Goal: Task Accomplishment & Management: Manage account settings

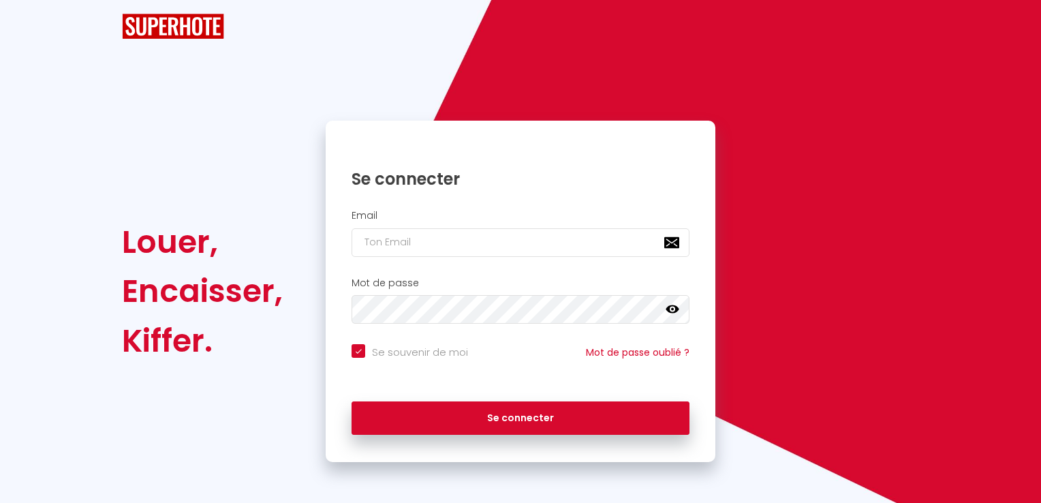
checkbox input "true"
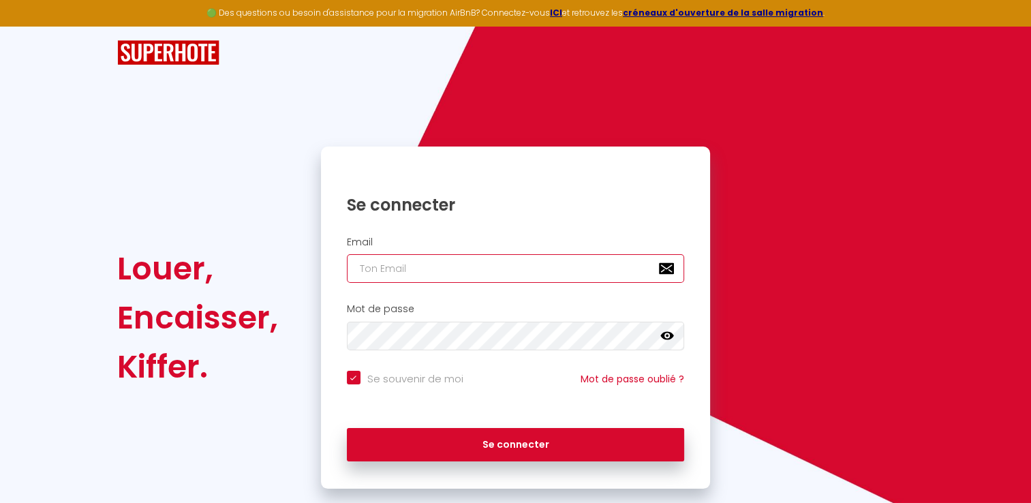
click at [377, 266] on input "email" at bounding box center [516, 268] width 338 height 29
type input "[EMAIL_ADDRESS][DOMAIN_NAME]"
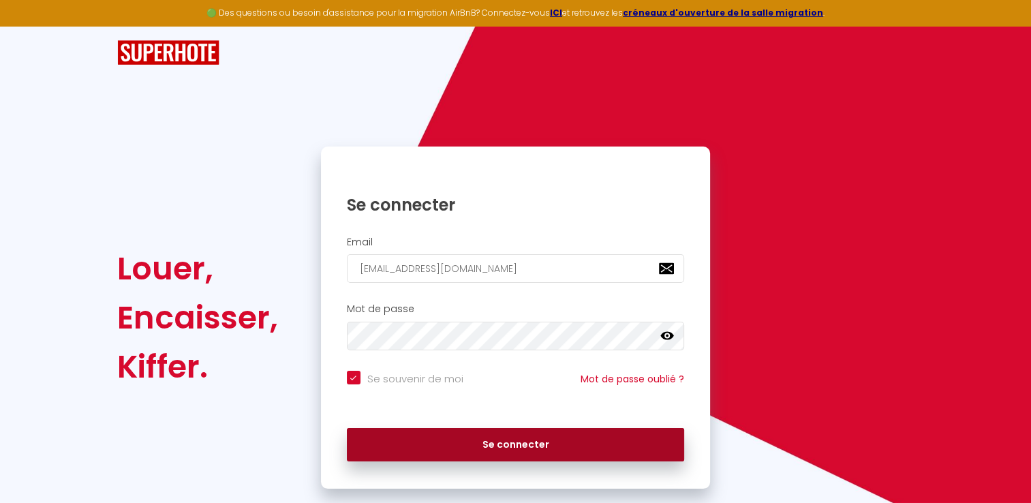
click at [509, 444] on button "Se connecter" at bounding box center [516, 445] width 338 height 34
checkbox input "true"
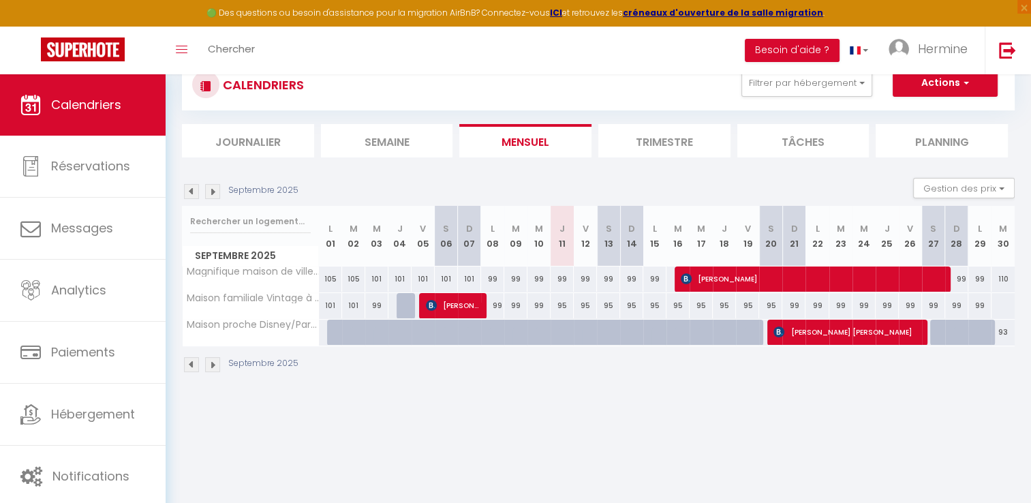
scroll to position [68, 0]
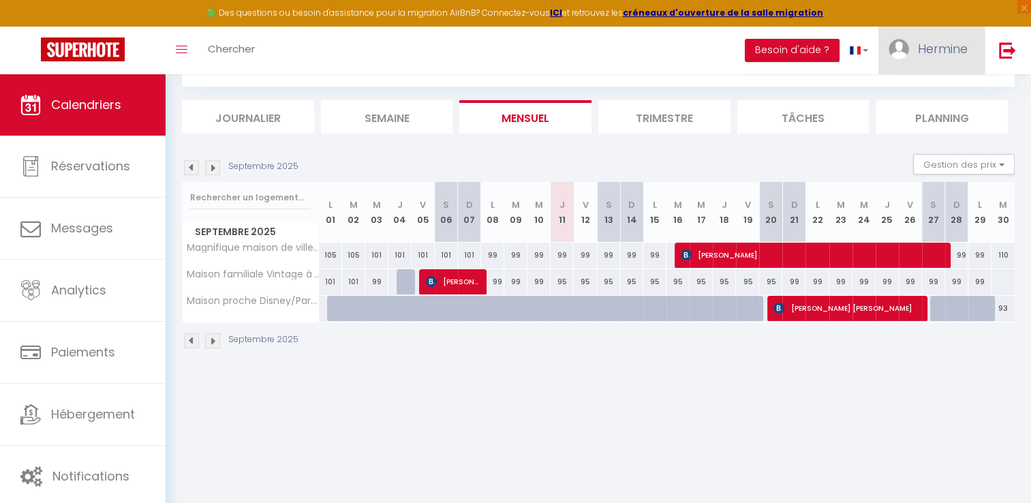
click at [927, 53] on span "Hermine" at bounding box center [943, 48] width 50 height 17
click at [922, 95] on link "Paramètres" at bounding box center [930, 94] width 101 height 23
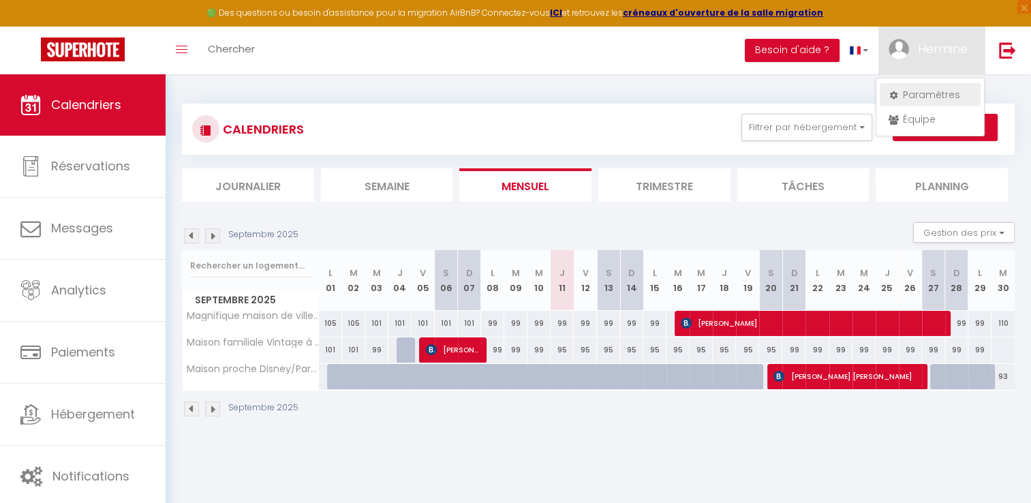
select select "28"
select select "fr"
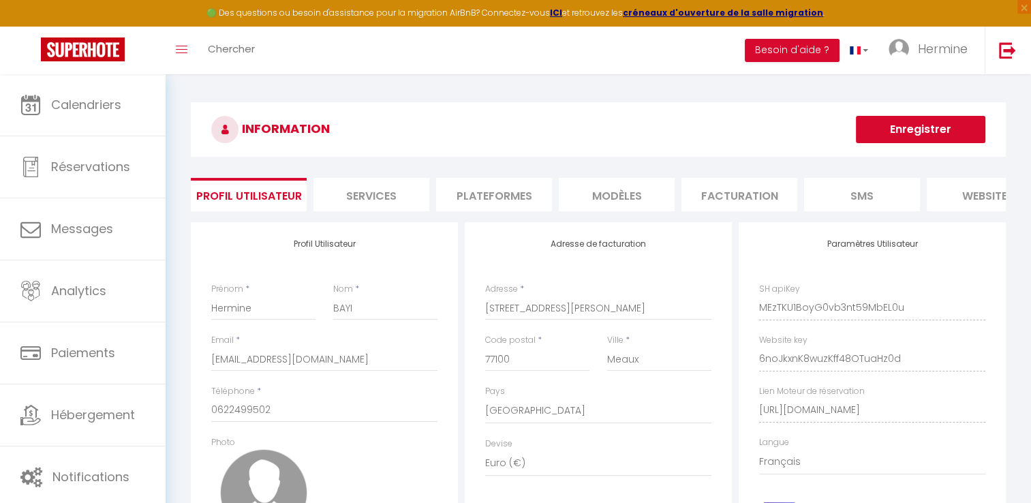
click at [493, 200] on li "Plateformes" at bounding box center [494, 194] width 116 height 33
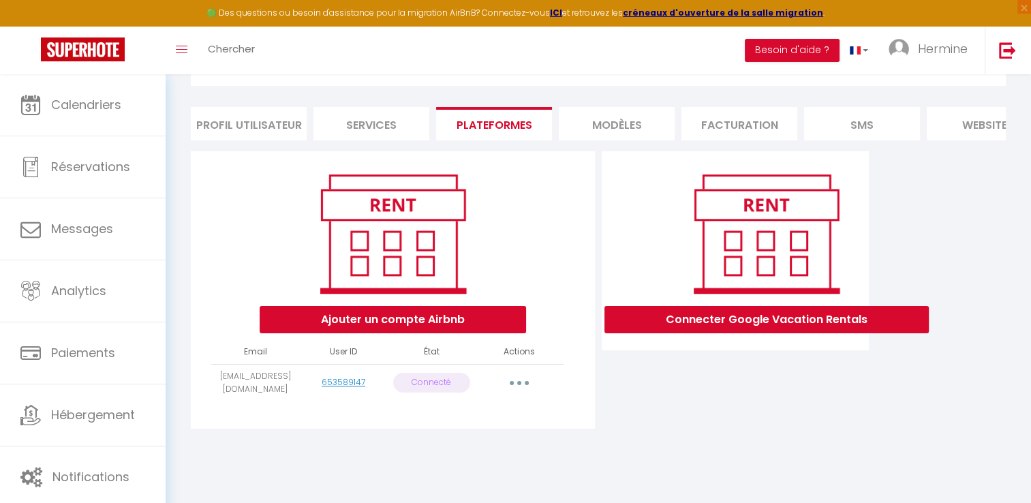
scroll to position [74, 0]
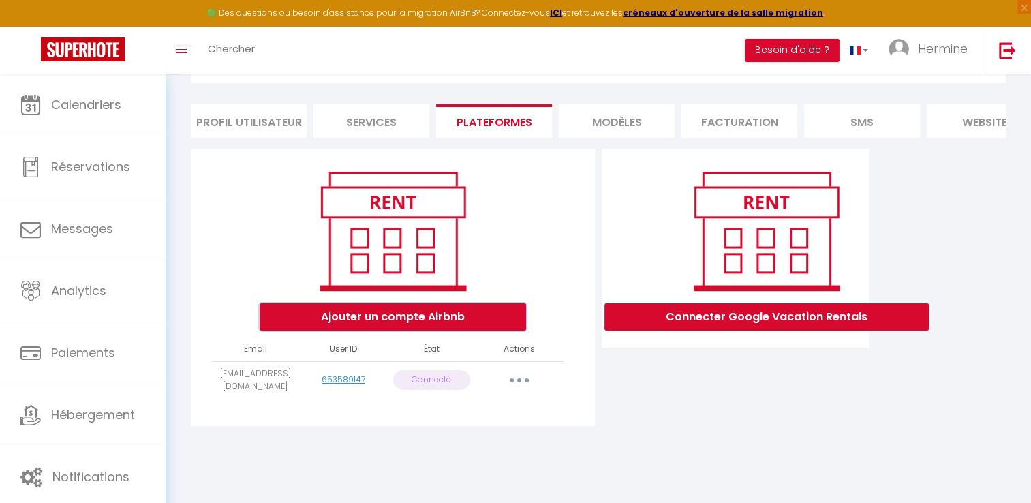
click at [391, 327] on button "Ajouter un compte Airbnb" at bounding box center [393, 316] width 266 height 27
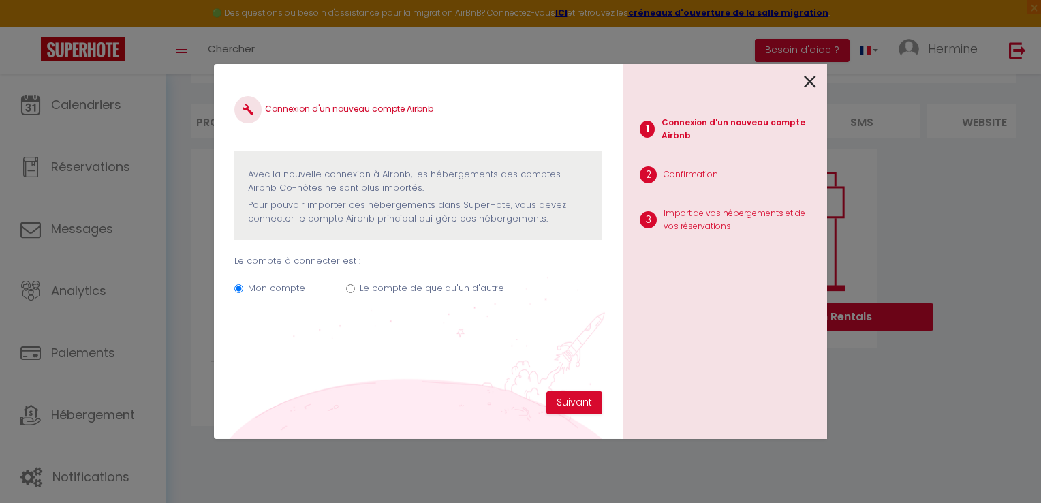
click at [348, 291] on input "Le compte de quelqu'un d'autre" at bounding box center [350, 288] width 9 height 9
radio input "true"
radio input "false"
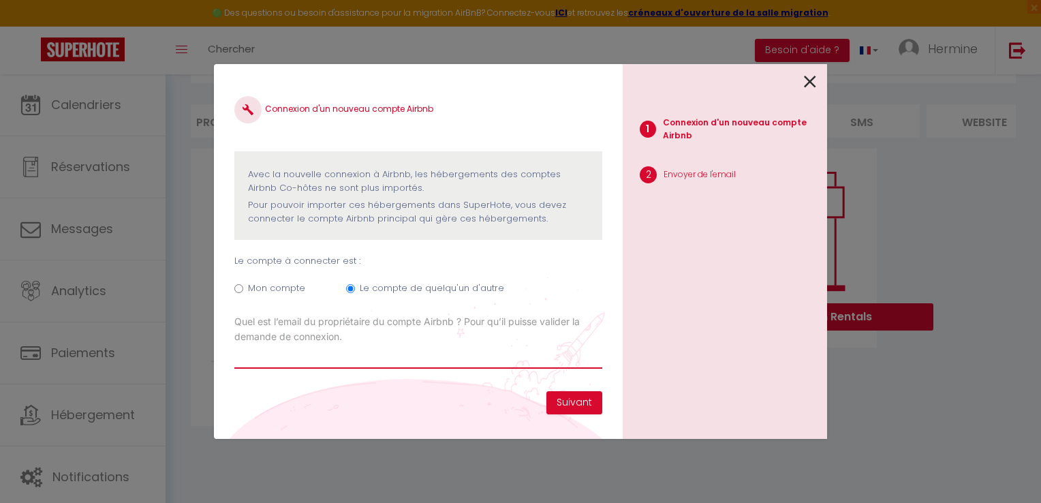
click at [262, 356] on input "Email connexion Airbnb" at bounding box center [418, 356] width 368 height 25
type input "[EMAIL_ADDRESS][PERSON_NAME][DOMAIN_NAME]"
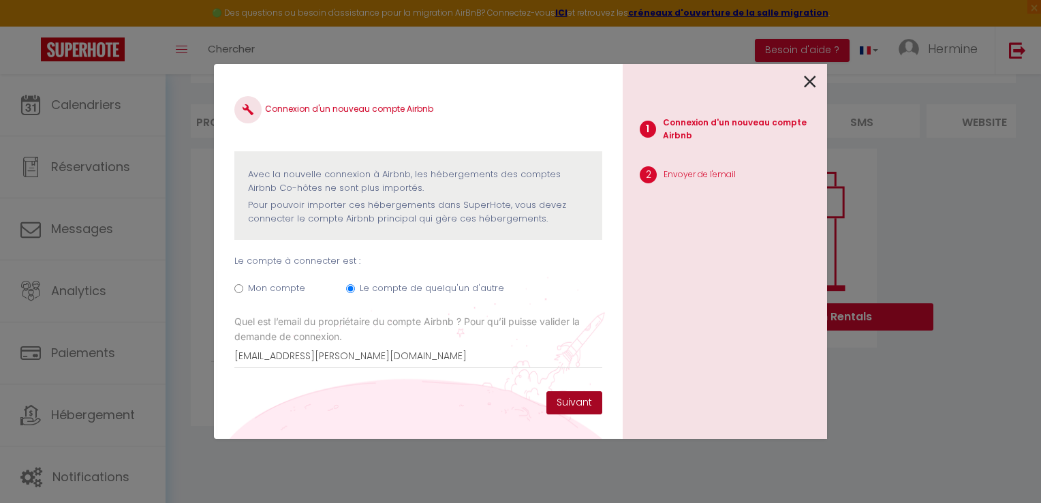
click at [568, 402] on button "Suivant" at bounding box center [574, 402] width 56 height 23
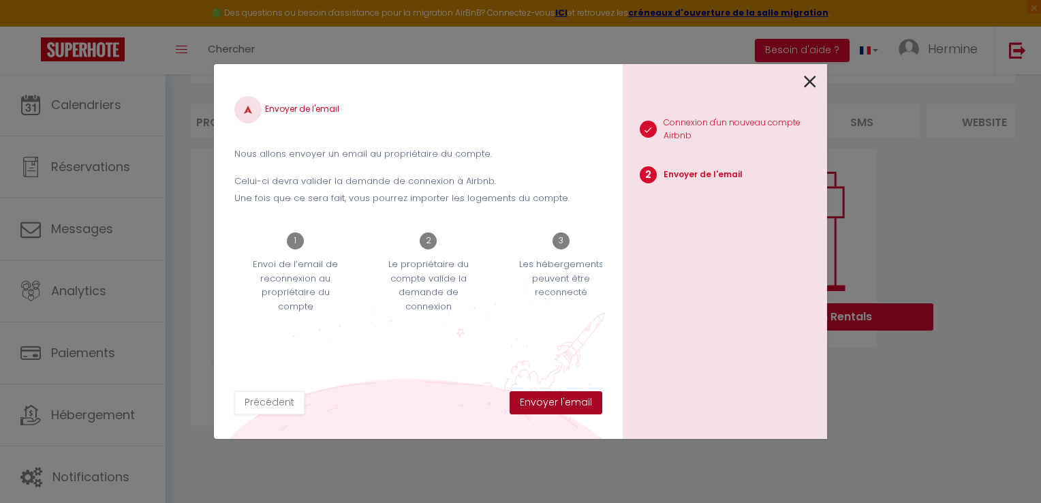
click at [564, 402] on button "Envoyer l'email" at bounding box center [556, 402] width 93 height 23
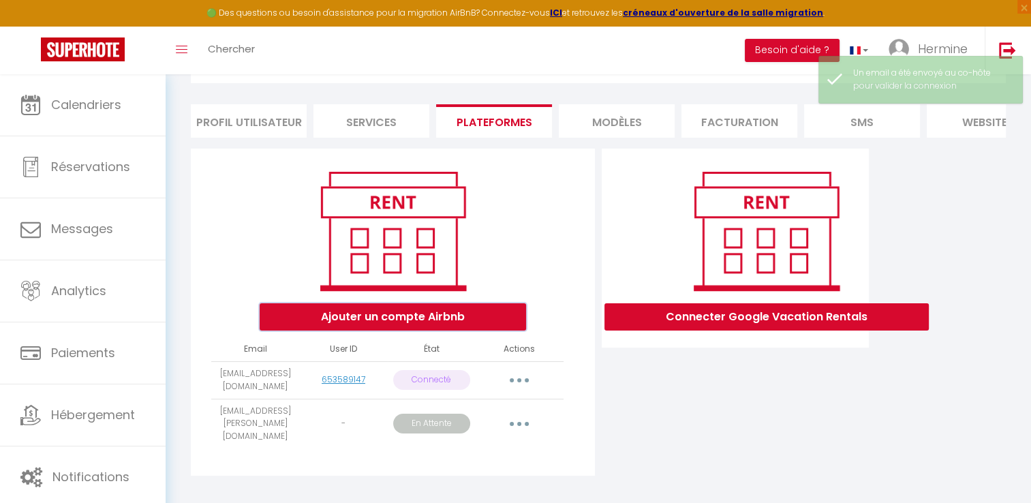
click at [351, 326] on button "Ajouter un compte Airbnb" at bounding box center [393, 316] width 266 height 27
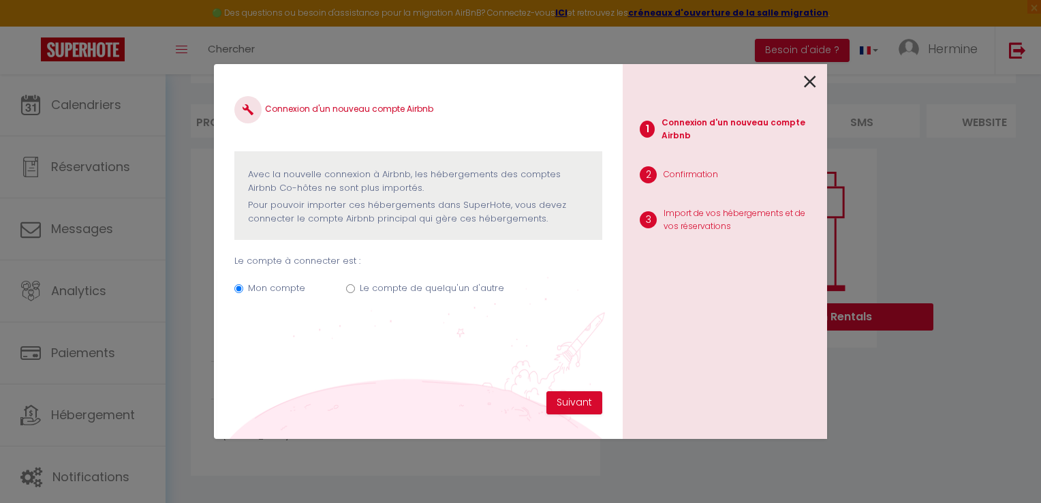
click at [348, 290] on input "Le compte de quelqu'un d'autre" at bounding box center [350, 288] width 9 height 9
radio input "true"
radio input "false"
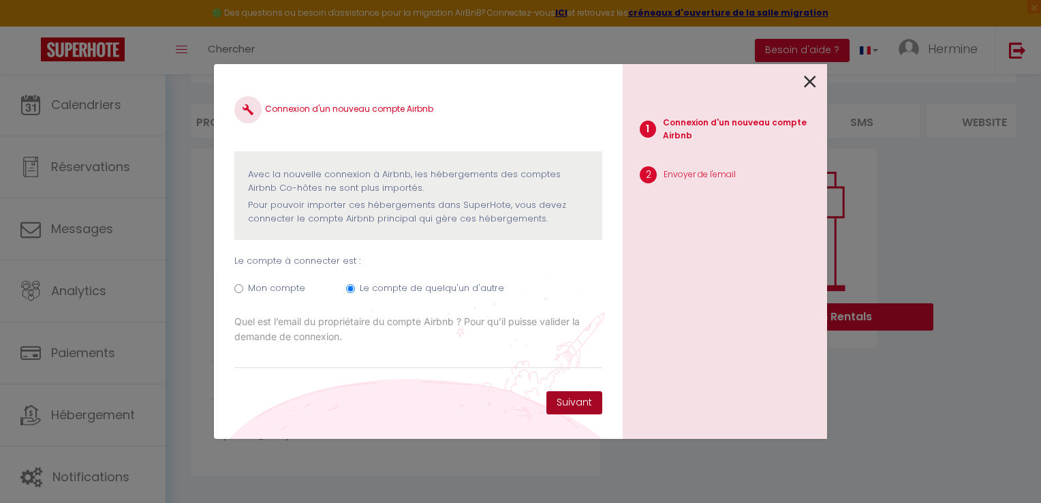
click at [568, 402] on button "Suivant" at bounding box center [574, 402] width 56 height 23
type input "[PERSON_NAME][EMAIL_ADDRESS][DOMAIN_NAME]"
click at [564, 402] on button "Suivant" at bounding box center [574, 402] width 56 height 23
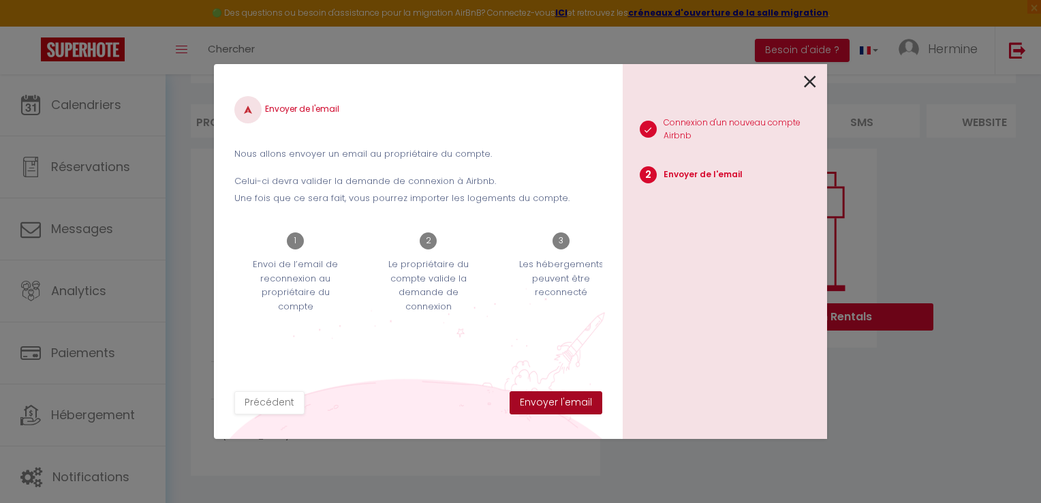
click at [568, 399] on button "Envoyer l'email" at bounding box center [556, 402] width 93 height 23
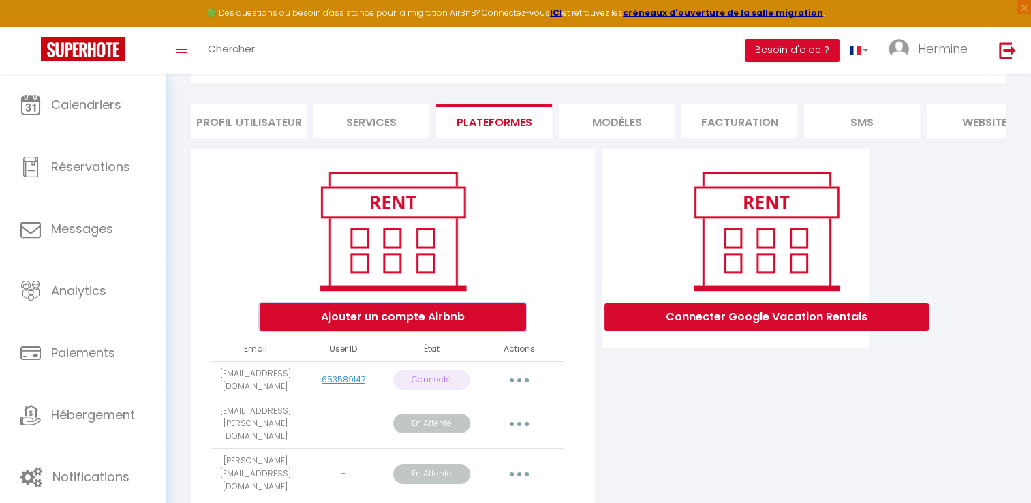
click at [382, 330] on button "Ajouter un compte Airbnb" at bounding box center [393, 316] width 266 height 27
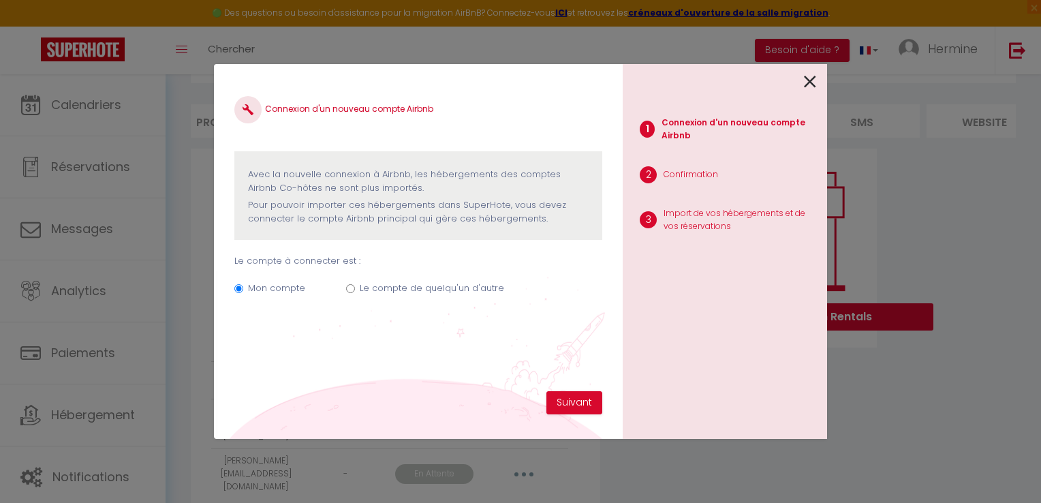
click at [349, 288] on input "Le compte de quelqu'un d'autre" at bounding box center [350, 288] width 9 height 9
radio input "true"
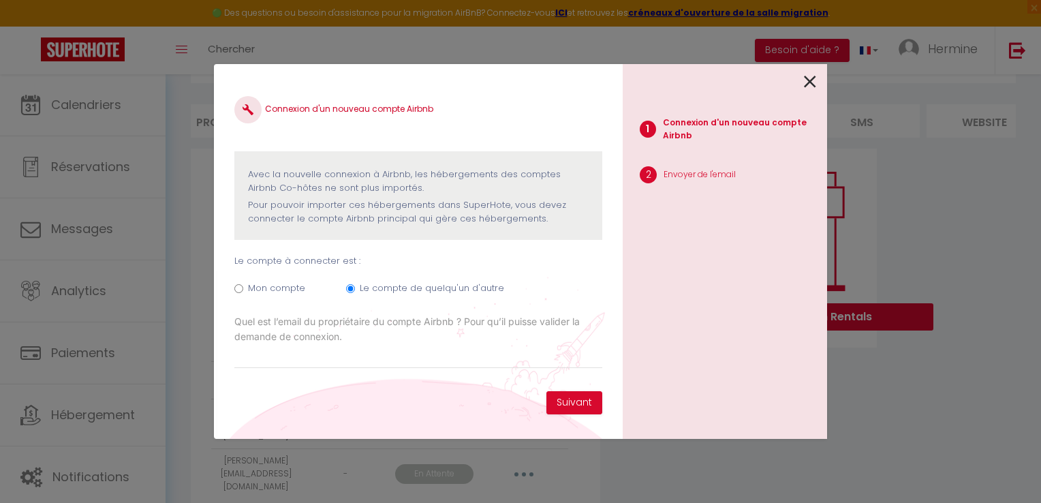
click at [812, 83] on icon at bounding box center [810, 82] width 12 height 20
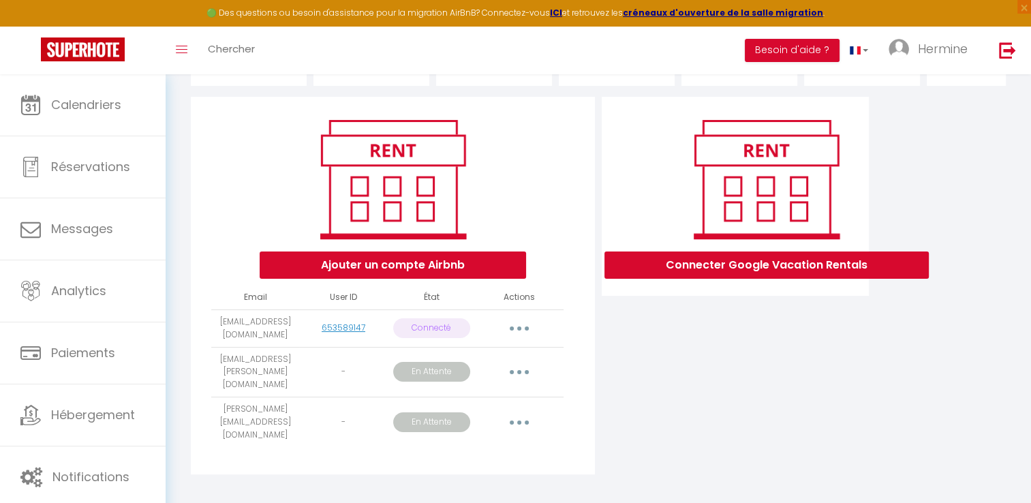
scroll to position [127, 0]
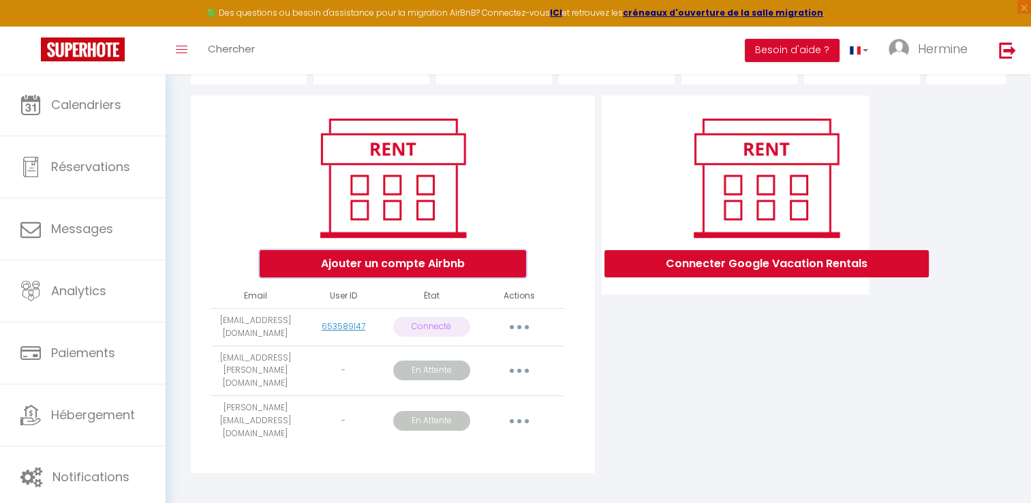
click at [398, 272] on button "Ajouter un compte Airbnb" at bounding box center [393, 263] width 266 height 27
radio input "true"
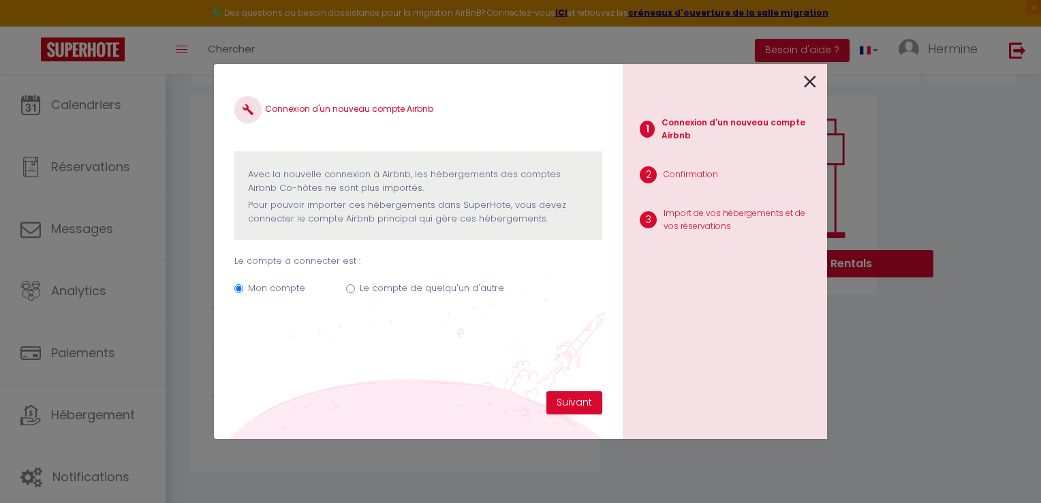
click at [346, 287] on input "Le compte de quelqu'un d'autre" at bounding box center [350, 288] width 9 height 9
radio input "true"
radio input "false"
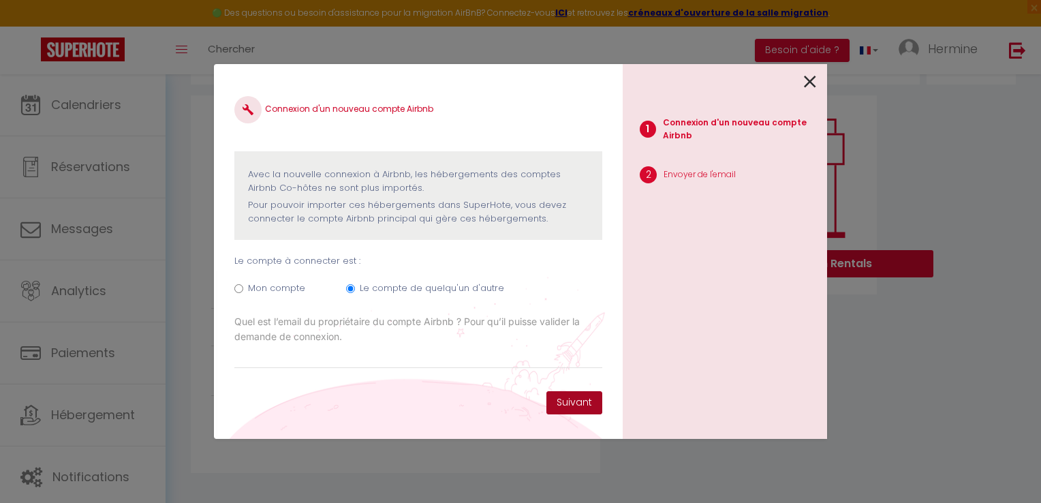
click at [561, 404] on button "Suivant" at bounding box center [574, 402] width 56 height 23
type input "v"
click at [804, 80] on icon at bounding box center [810, 82] width 12 height 20
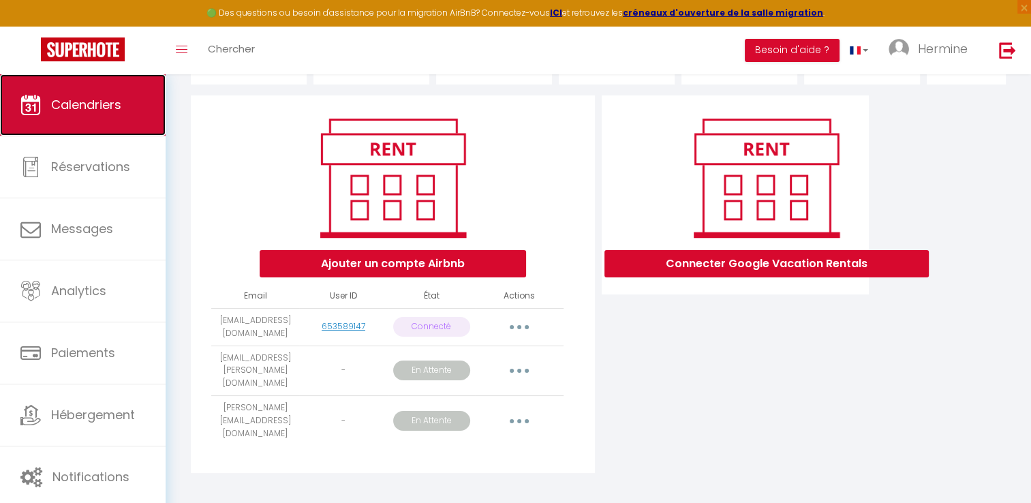
click at [112, 111] on span "Calendriers" at bounding box center [86, 104] width 70 height 17
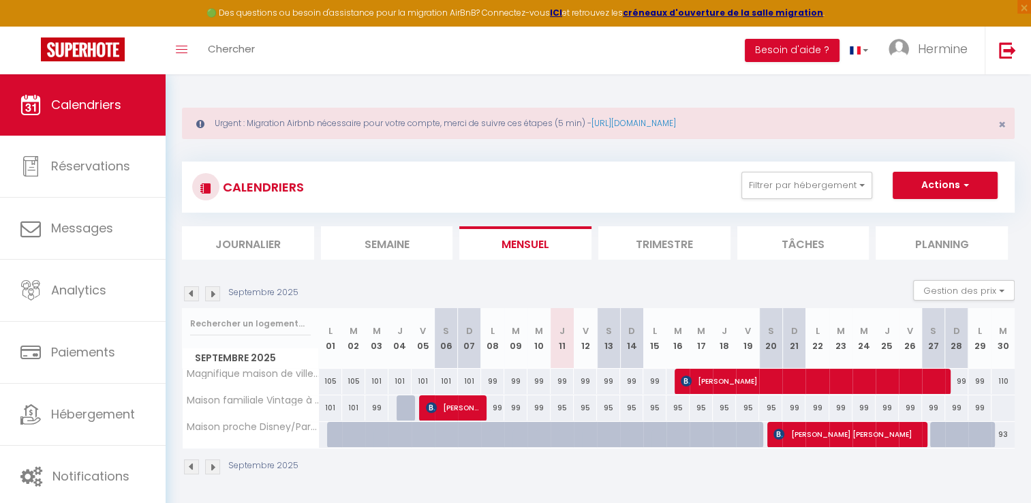
click at [546, 72] on div "Toggle menubar Chercher BUTTON Besoin d'aide ? [PERSON_NAME] Paramètres Équipe" at bounding box center [560, 51] width 922 height 48
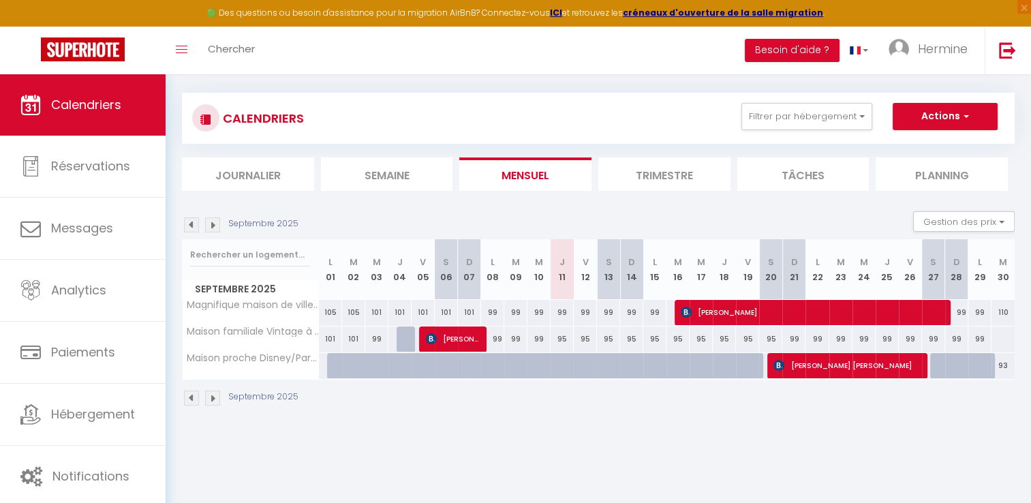
scroll to position [74, 0]
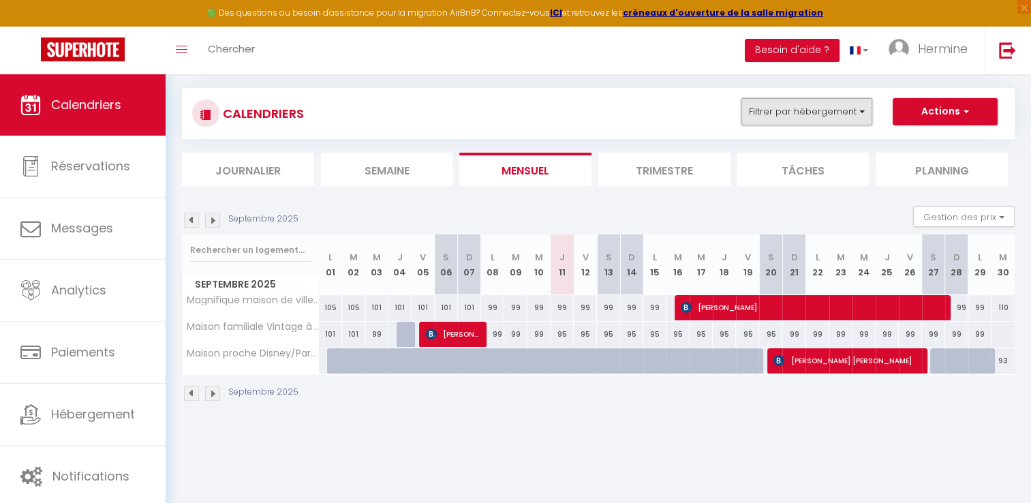
click at [843, 114] on button "Filtrer par hébergement" at bounding box center [806, 111] width 131 height 27
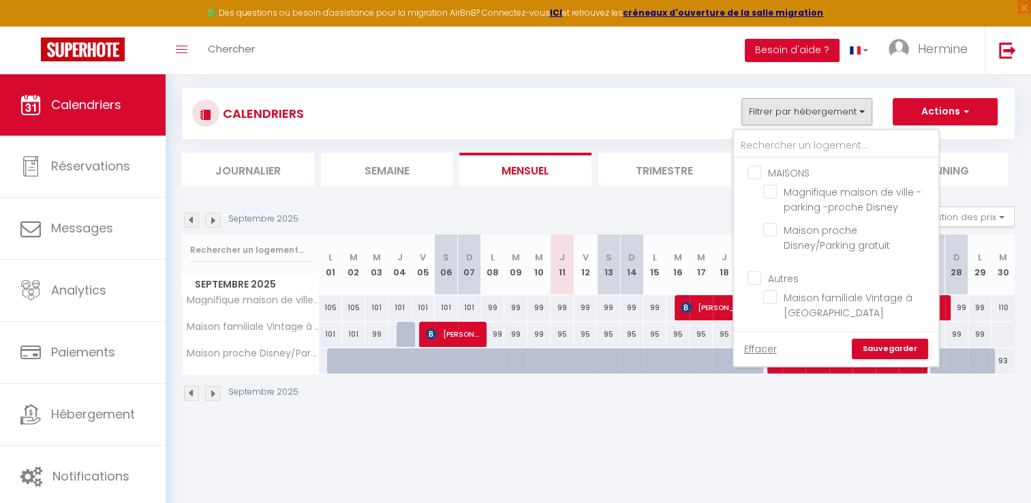
click at [676, 104] on div "CALENDRIERS Filtrer par hébergement MAISONS Magnifique maison de ville -parking…" at bounding box center [598, 113] width 812 height 31
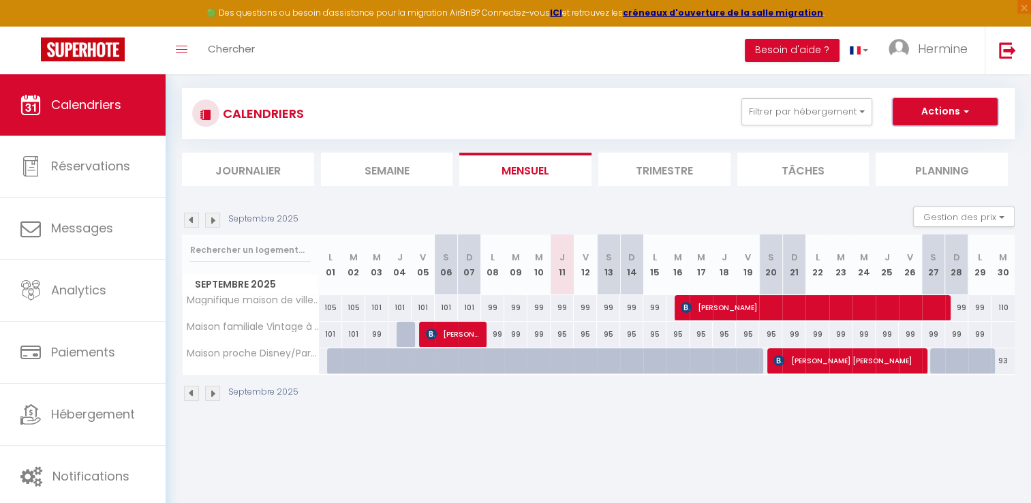
click at [959, 107] on button "Actions" at bounding box center [945, 111] width 105 height 27
click at [645, 111] on div "CALENDRIERS Filtrer par hébergement MAISONS Magnifique maison de ville -parking…" at bounding box center [598, 113] width 812 height 31
click at [589, 307] on div "99" at bounding box center [585, 307] width 23 height 25
type input "99"
type input "Ven 12 Septembre 2025"
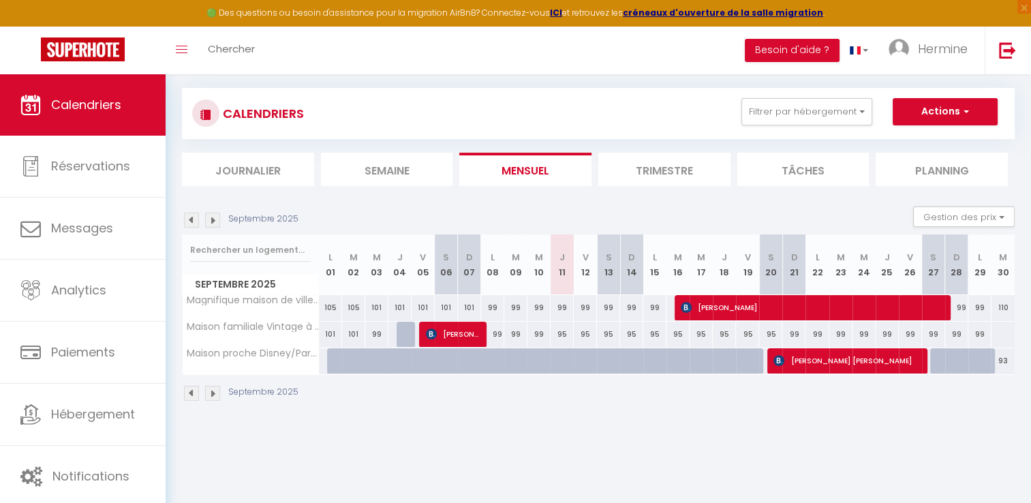
type input "Sam 13 Septembre 2025"
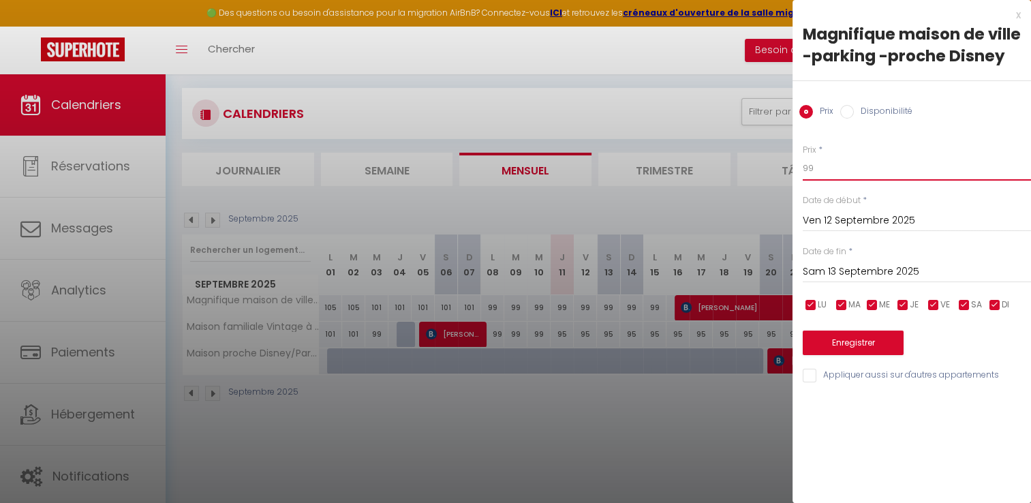
click at [833, 172] on input "99" at bounding box center [917, 168] width 228 height 25
type input "95"
click at [887, 268] on input "Sam 13 Septembre 2025" at bounding box center [917, 272] width 228 height 18
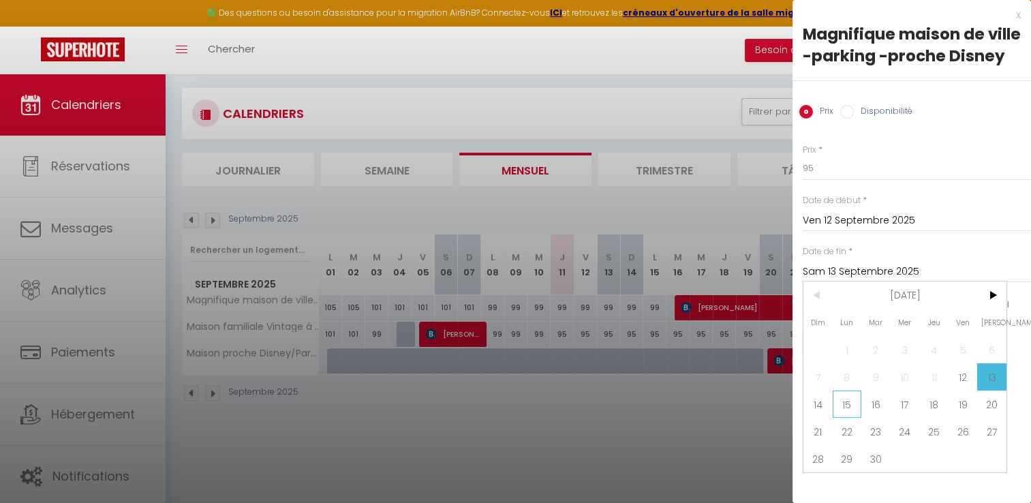
click at [838, 403] on span "15" at bounding box center [847, 403] width 29 height 27
type input "Lun 15 Septembre 2025"
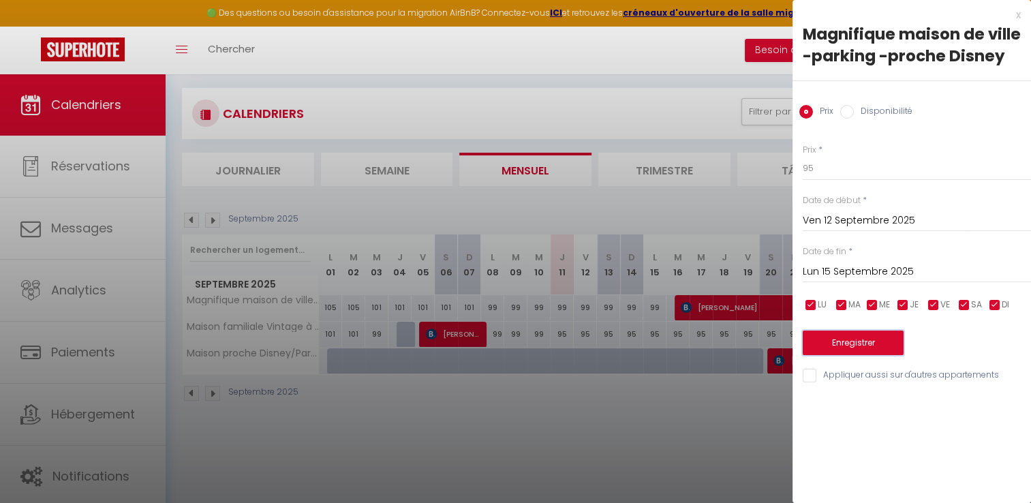
click at [831, 346] on button "Enregistrer" at bounding box center [853, 342] width 101 height 25
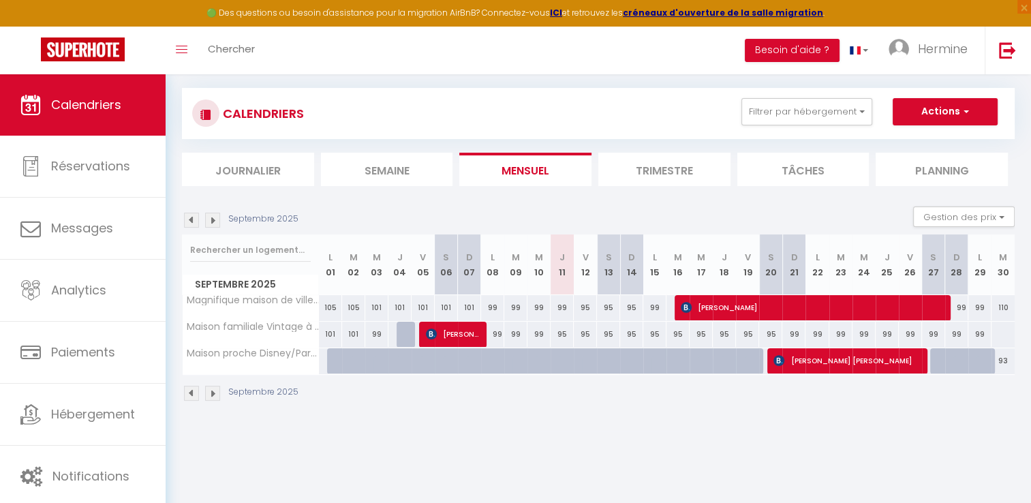
click at [210, 218] on img at bounding box center [212, 220] width 15 height 15
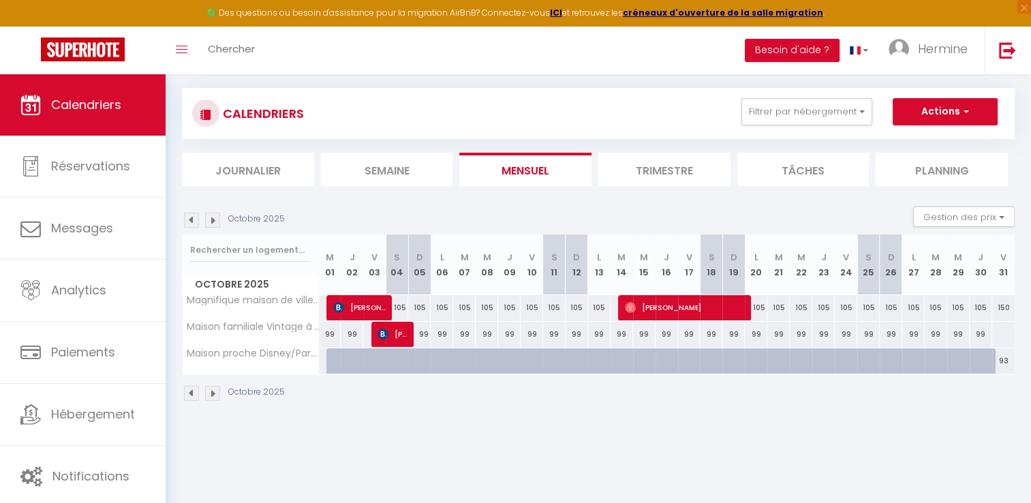
click at [189, 218] on img at bounding box center [191, 220] width 15 height 15
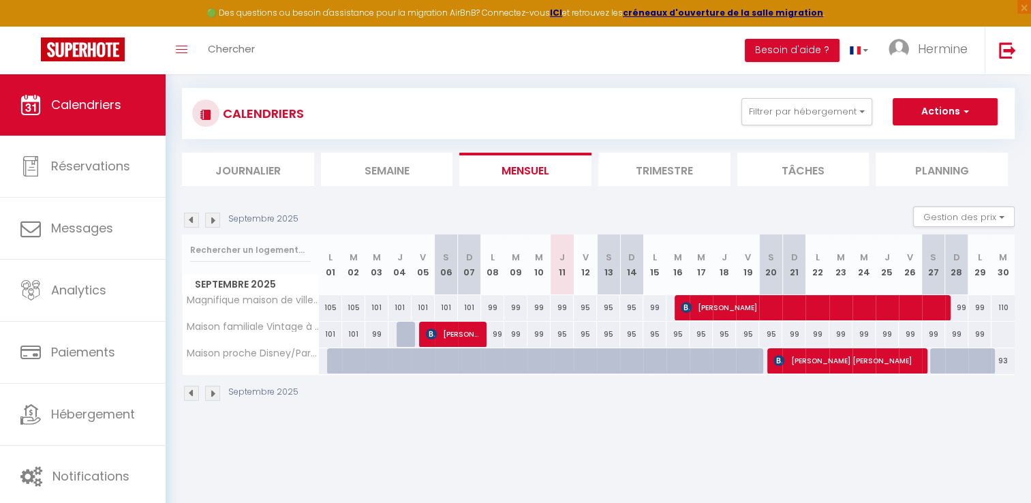
click at [664, 307] on div "99" at bounding box center [654, 307] width 23 height 25
type input "99"
type input "Lun 15 Septembre 2025"
type input "[DATE] Septembre 2025"
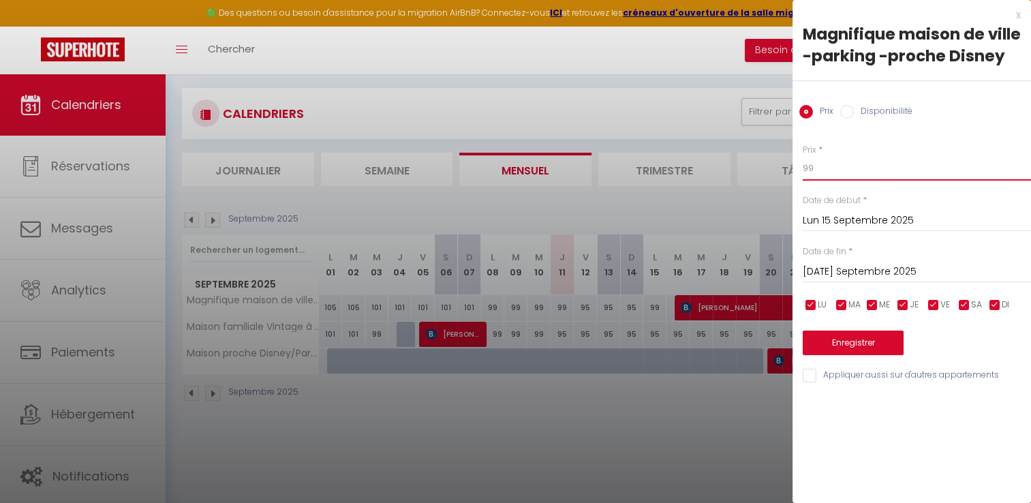
click at [816, 168] on input "99" at bounding box center [917, 168] width 228 height 25
type input "95"
click at [842, 341] on button "Enregistrer" at bounding box center [853, 342] width 101 height 25
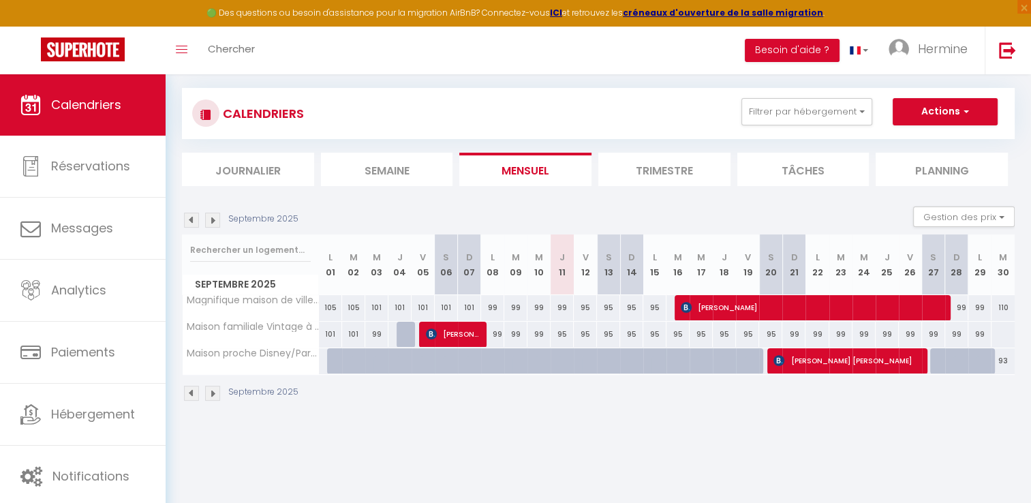
click at [212, 219] on img at bounding box center [212, 220] width 15 height 15
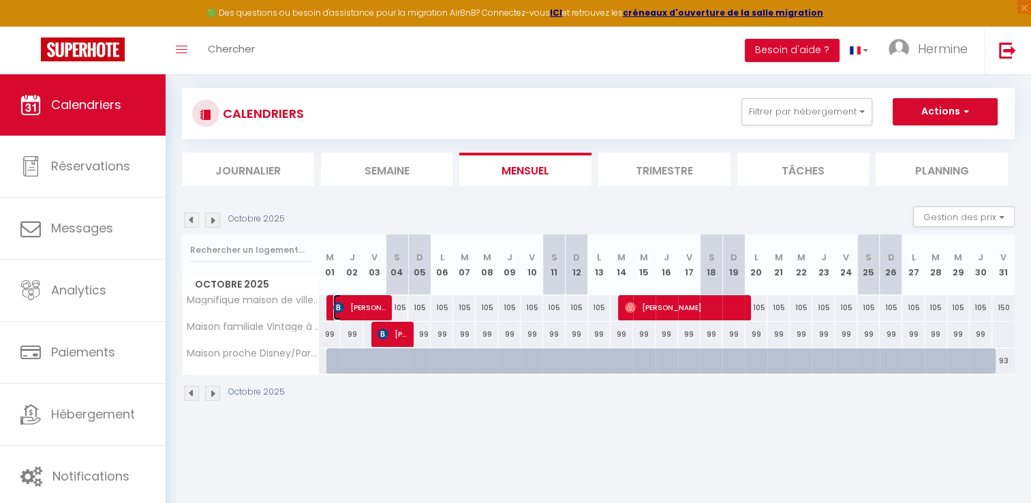
click at [352, 314] on span "[PERSON_NAME]" at bounding box center [359, 307] width 52 height 26
select select "OK"
select select "KO"
select select "0"
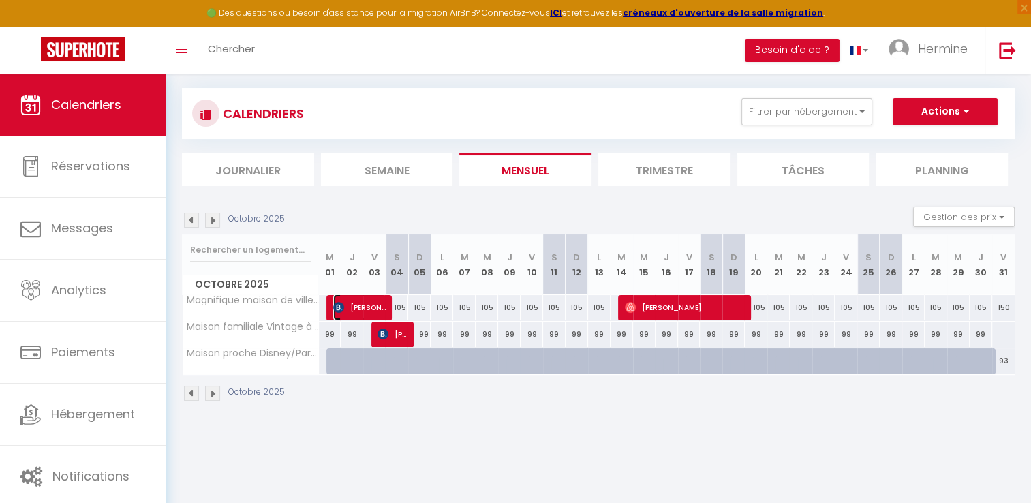
select select "1"
select select
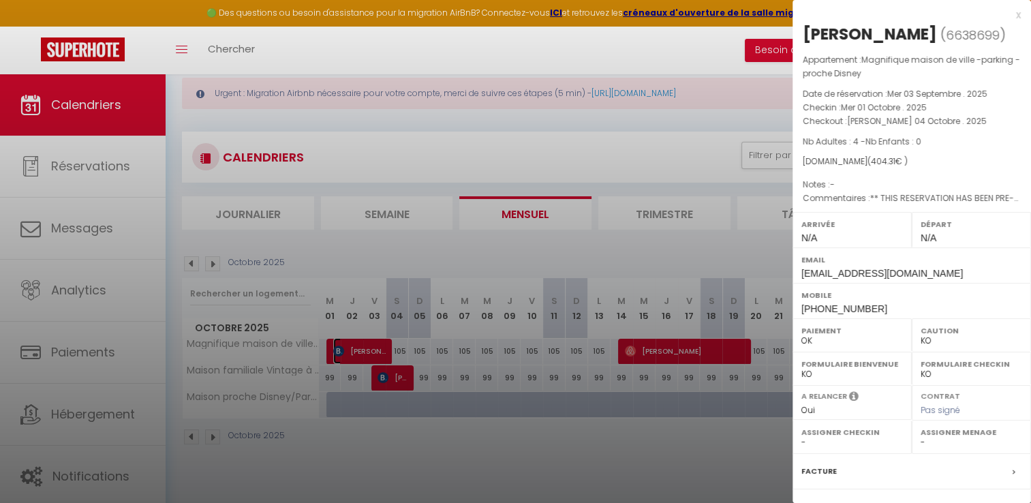
scroll to position [5, 0]
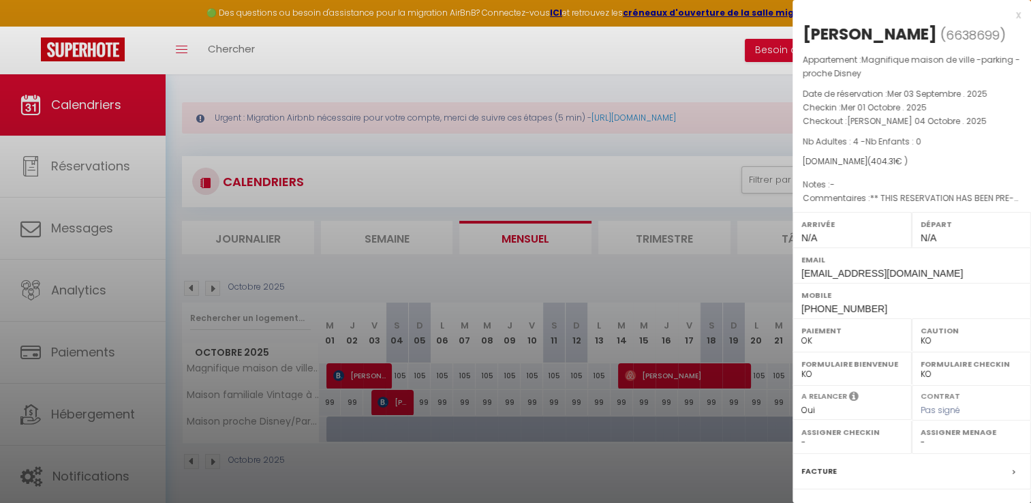
click at [507, 172] on div at bounding box center [515, 251] width 1031 height 503
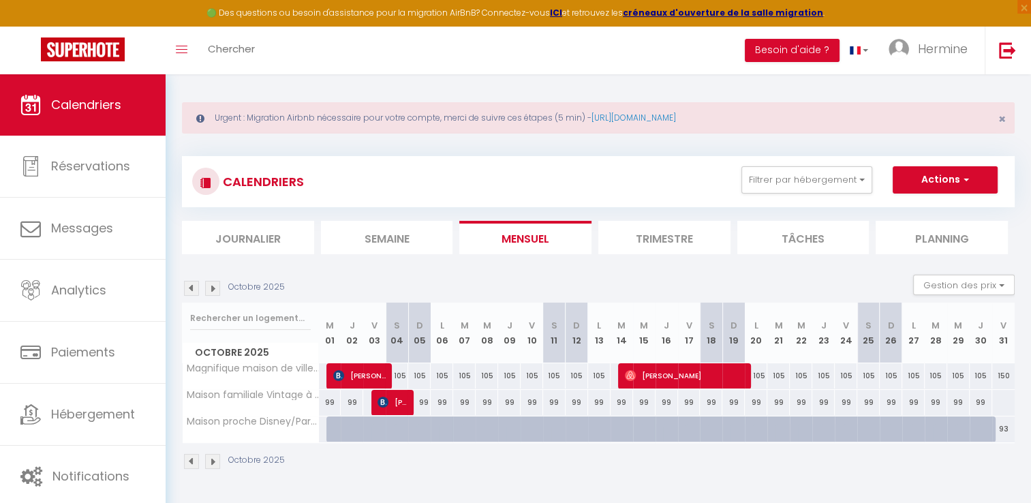
click at [190, 292] on img at bounding box center [191, 288] width 15 height 15
